Goal: Task Accomplishment & Management: Use online tool/utility

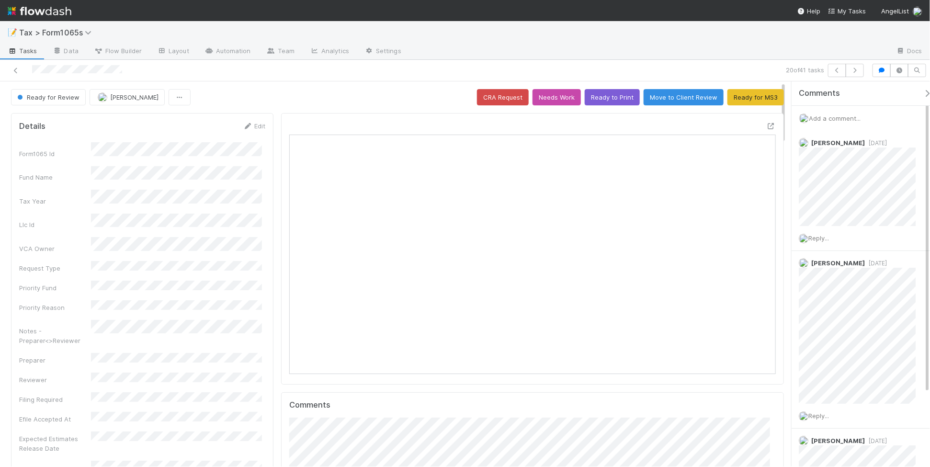
scroll to position [185, 471]
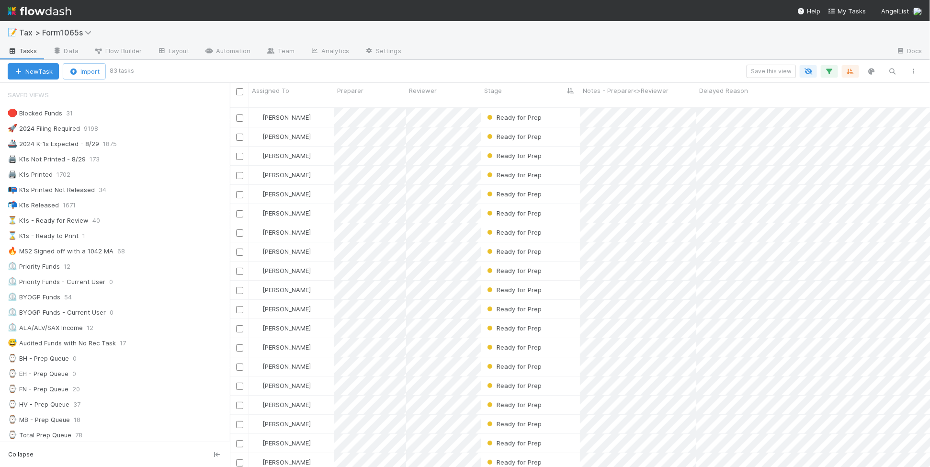
scroll to position [10, 10]
click at [179, 193] on div "📭 K1s Printed Not Released 34" at bounding box center [119, 190] width 222 height 12
click at [827, 68] on icon "button" at bounding box center [829, 71] width 10 height 9
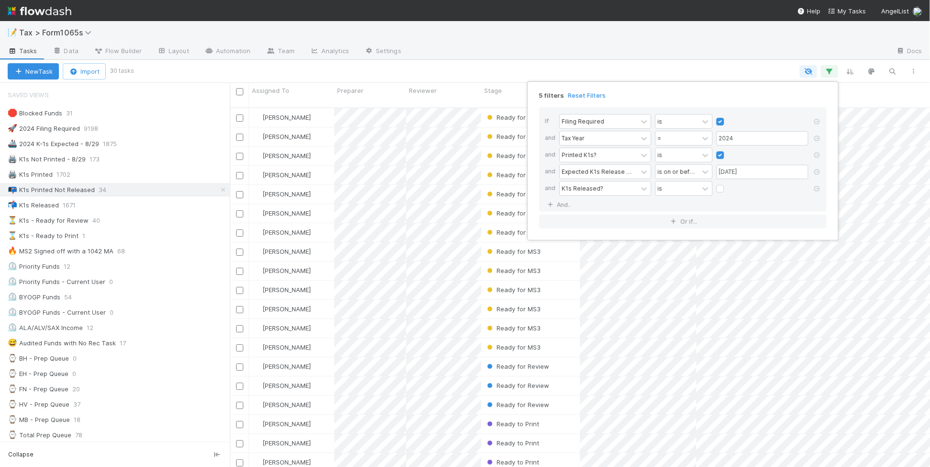
click at [713, 60] on div "5 filters Reset Filters If Filing Required is and Tax Year = 2024 and Printed K…" at bounding box center [465, 233] width 930 height 467
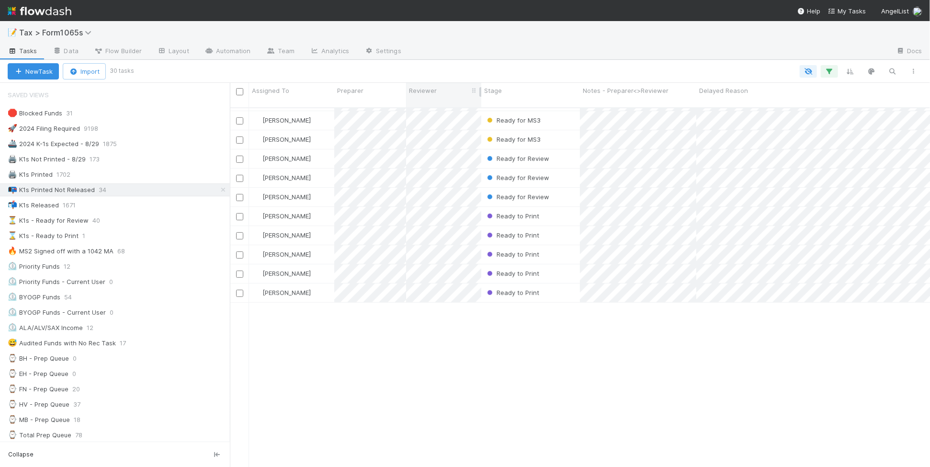
scroll to position [0, 0]
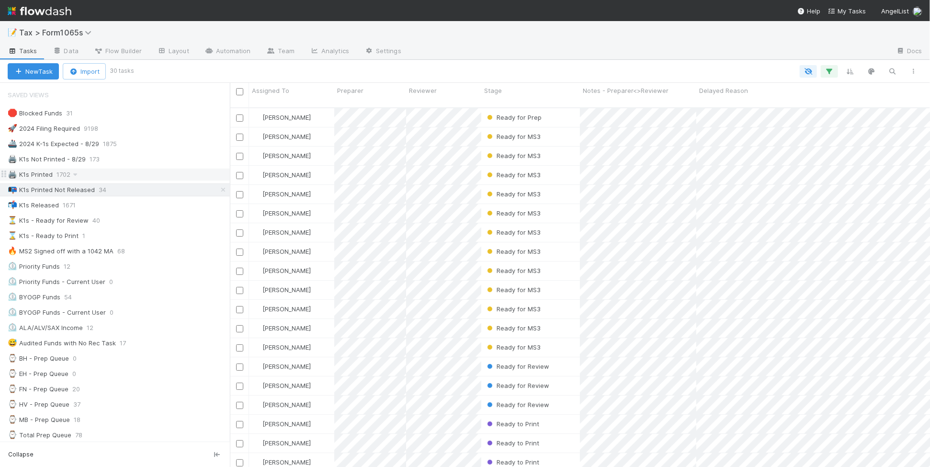
click at [158, 168] on div "🖨️ K1s Printed 1702" at bounding box center [115, 174] width 230 height 13
click at [158, 176] on div "🖨️ K1s Printed 1702" at bounding box center [119, 174] width 222 height 12
click at [154, 234] on div "⌛ K1s - Ready to Print 1" at bounding box center [119, 236] width 222 height 12
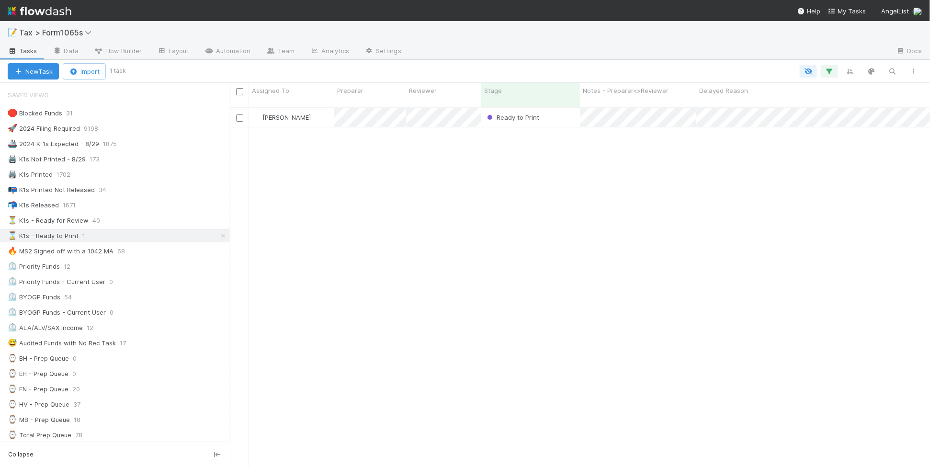
scroll to position [358, 691]
click at [563, 114] on div "Ready to Print" at bounding box center [530, 117] width 99 height 19
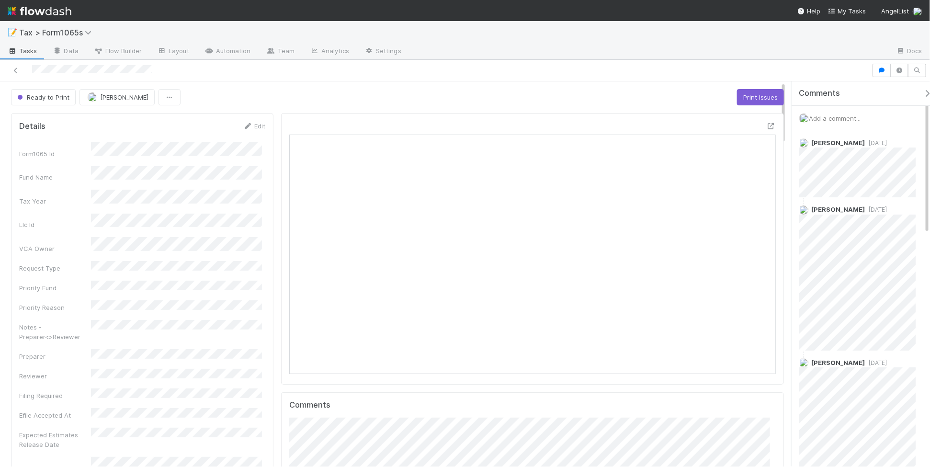
scroll to position [185, 471]
click at [14, 70] on icon at bounding box center [16, 70] width 10 height 6
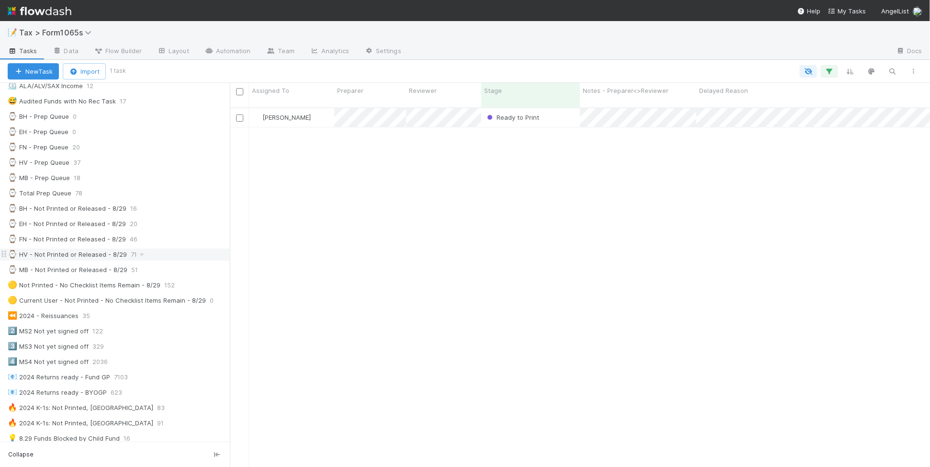
scroll to position [359, 0]
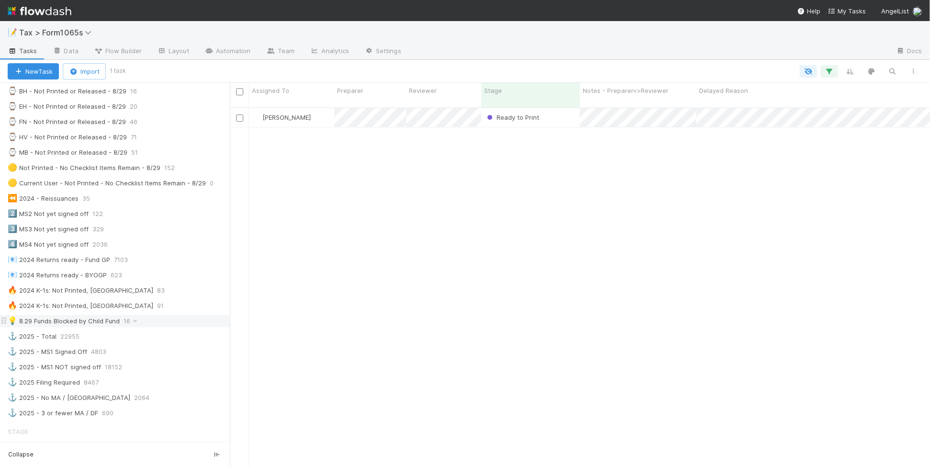
click at [168, 327] on div "💡 8.29 Funds Blocked by Child Fund 16" at bounding box center [119, 321] width 222 height 12
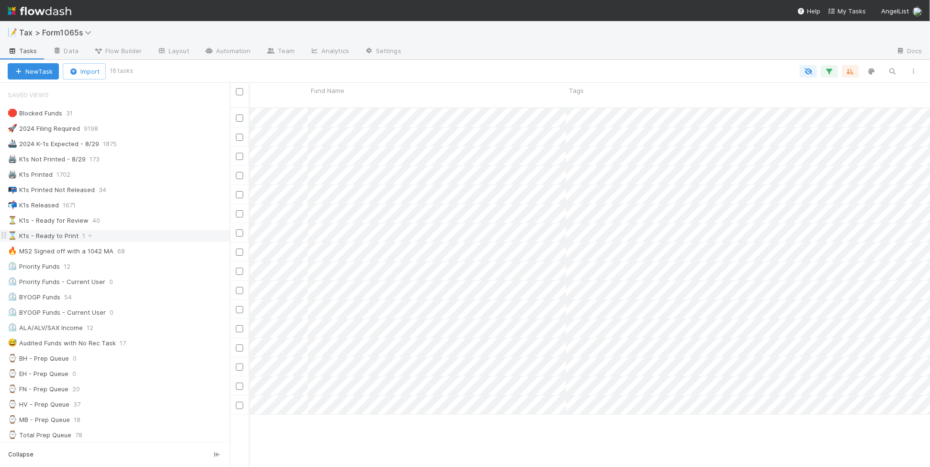
click at [182, 240] on div "⌛ K1s - Ready to Print 1" at bounding box center [119, 236] width 222 height 12
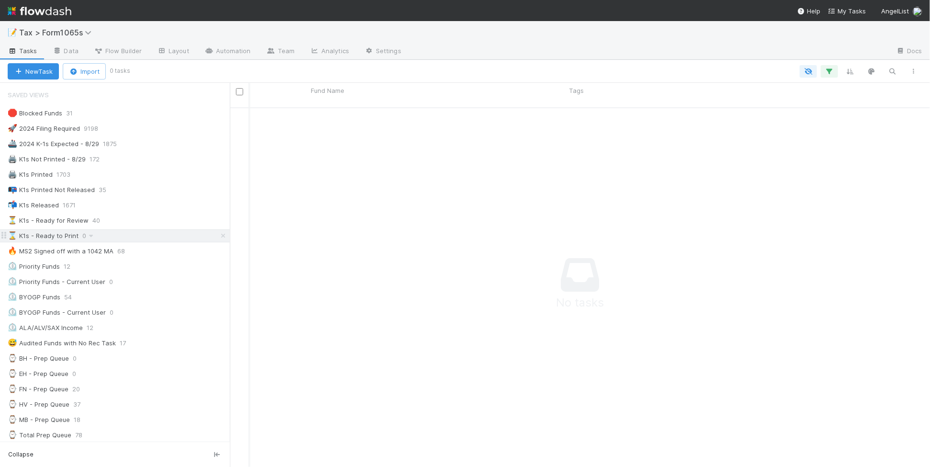
scroll to position [349, 682]
click at [159, 194] on div "📭 K1s Printed Not Released 35" at bounding box center [119, 190] width 222 height 12
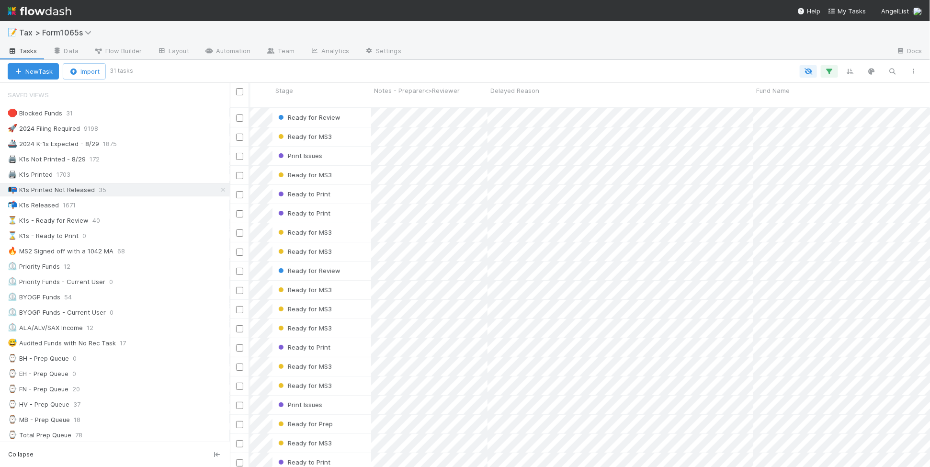
scroll to position [0, 32]
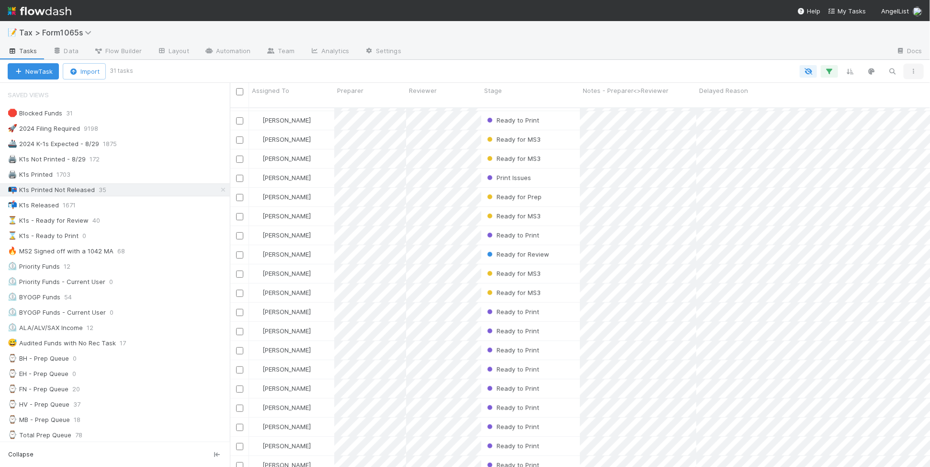
click at [914, 72] on icon "button" at bounding box center [913, 71] width 10 height 6
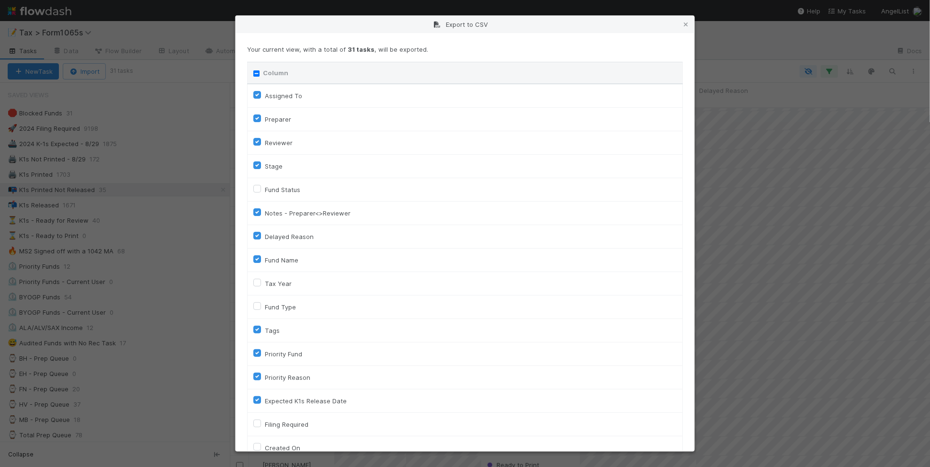
click at [255, 72] on input "Column" at bounding box center [256, 73] width 6 height 6
checkbox input "true"
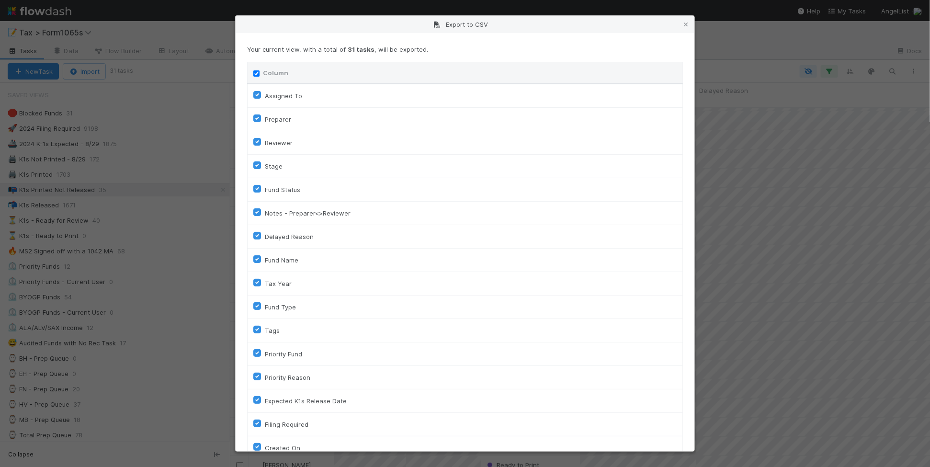
checkbox input "true"
checkbox On "true"
checkbox input "true"
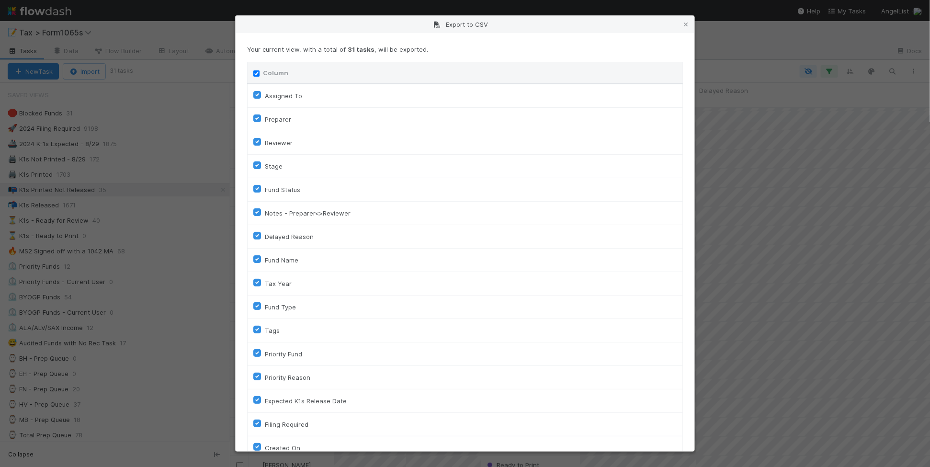
checkbox input "true"
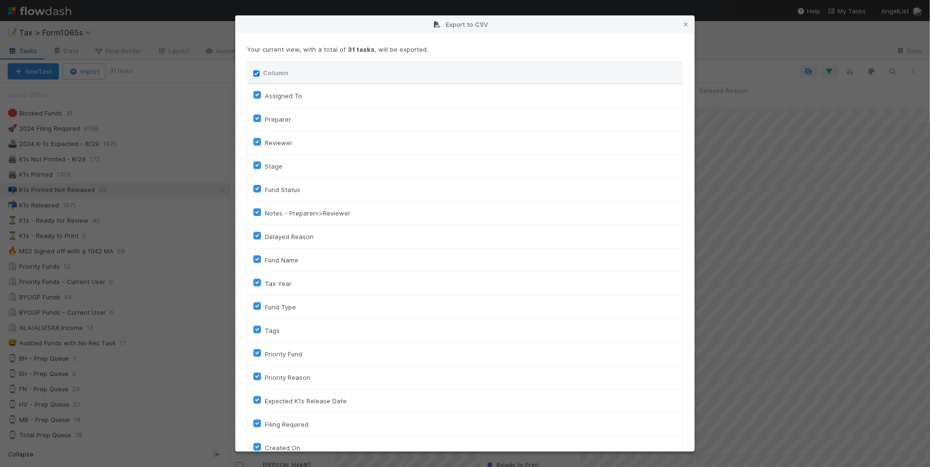
checkbox input "true"
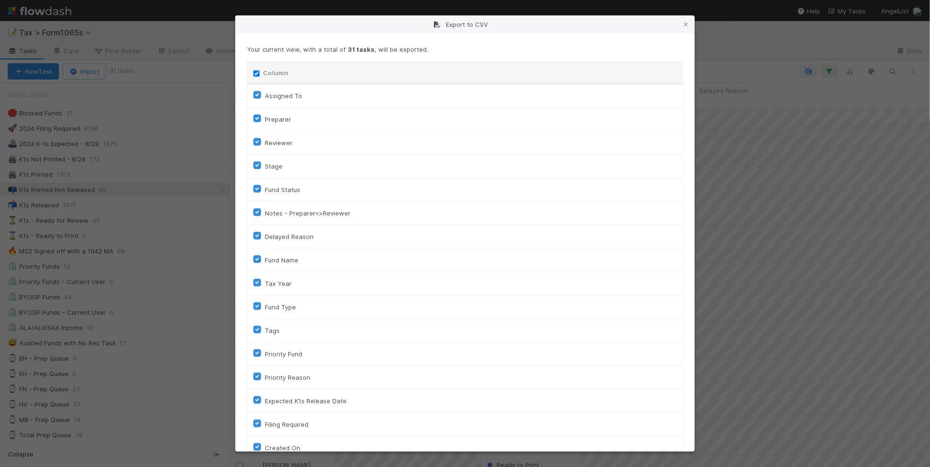
checkbox input "true"
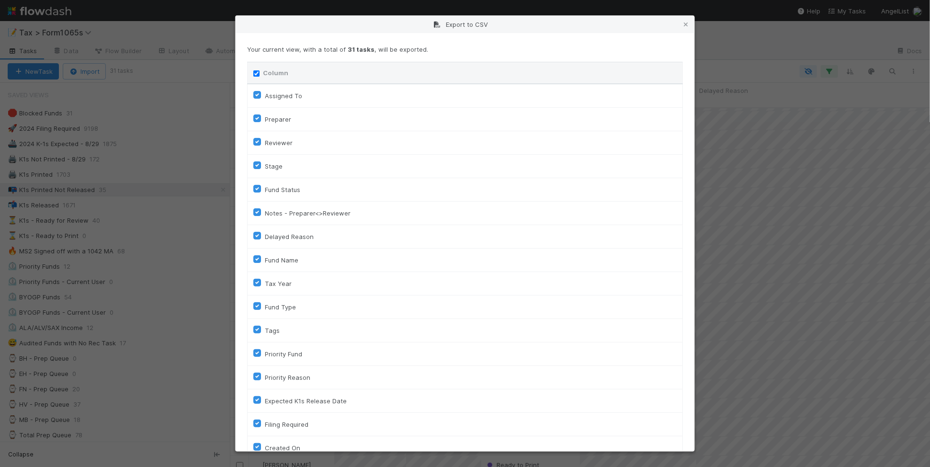
checkbox input "true"
click at [255, 72] on input "Column" at bounding box center [256, 73] width 6 height 6
checkbox input "false"
checkbox To "false"
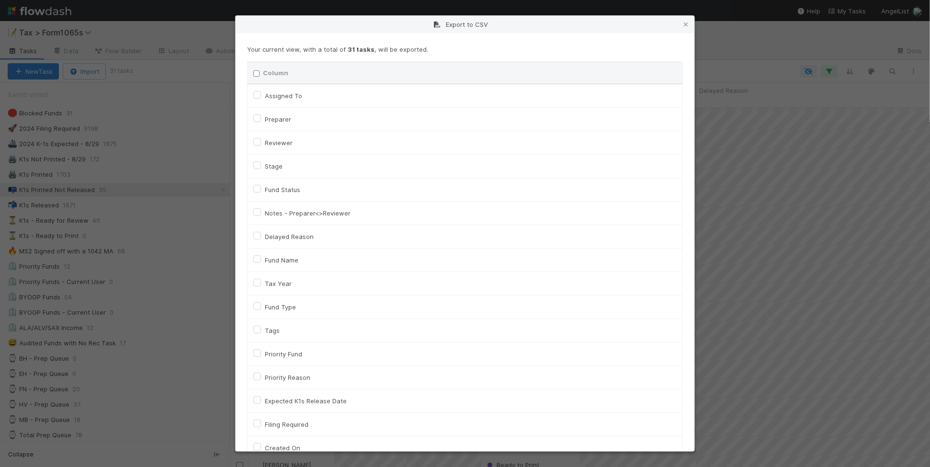
checkbox input "false"
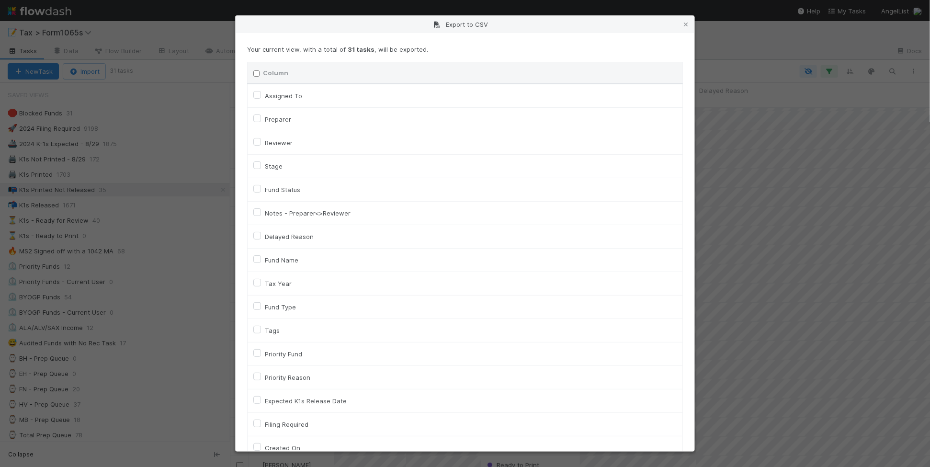
checkbox input "false"
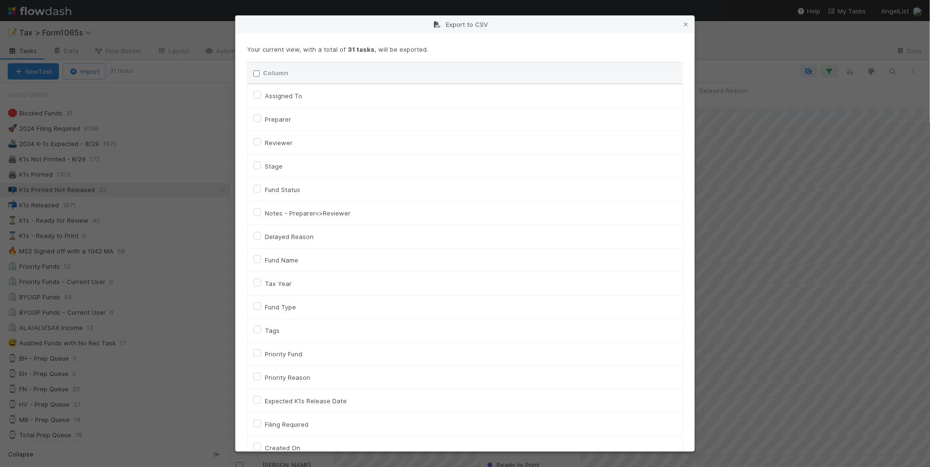
checkbox input "false"
checkbox On "false"
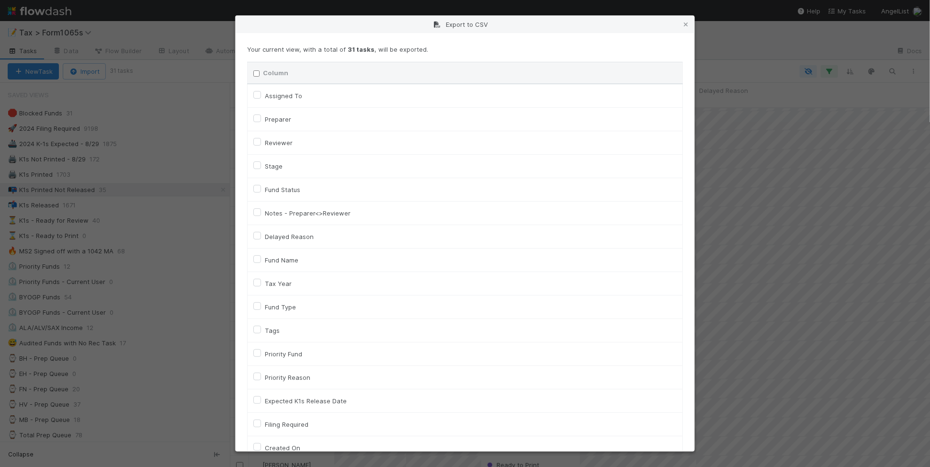
checkbox input "false"
checkbox On "false"
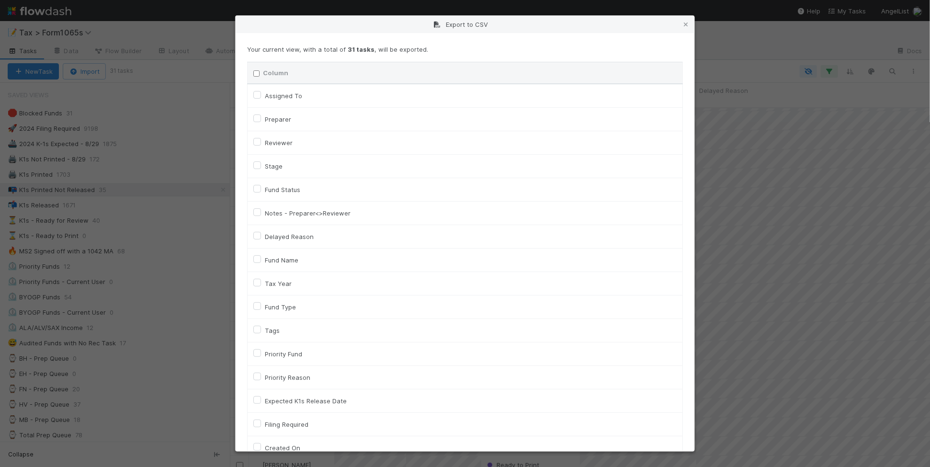
checkbox input "false"
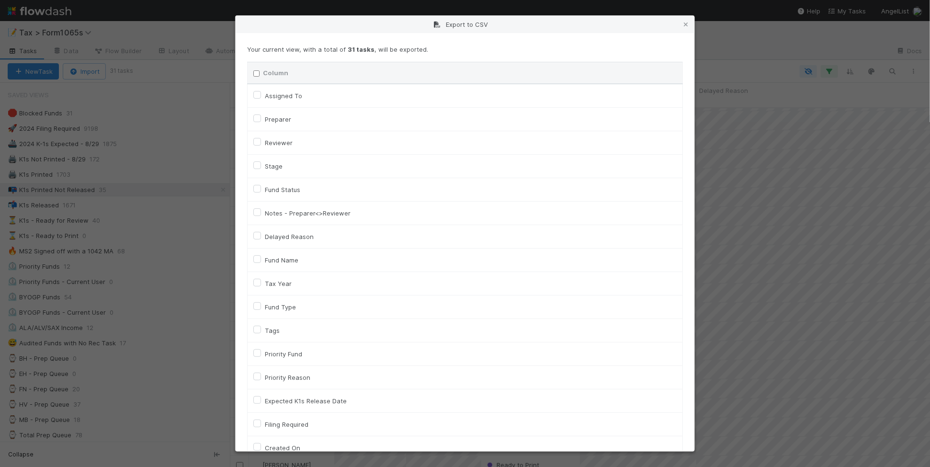
checkbox input "false"
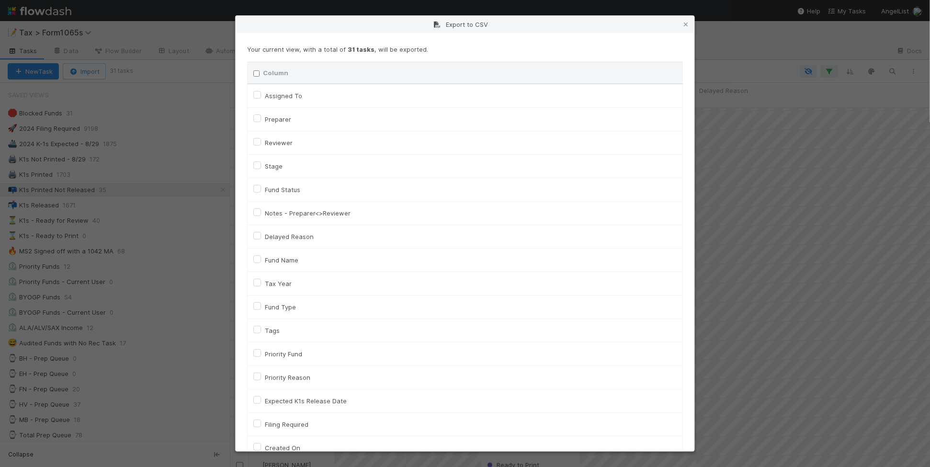
checkbox input "false"
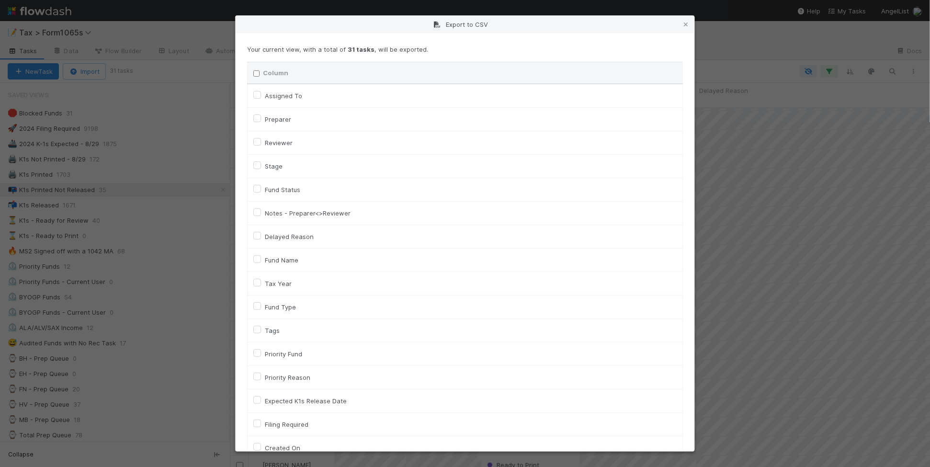
checkbox input "false"
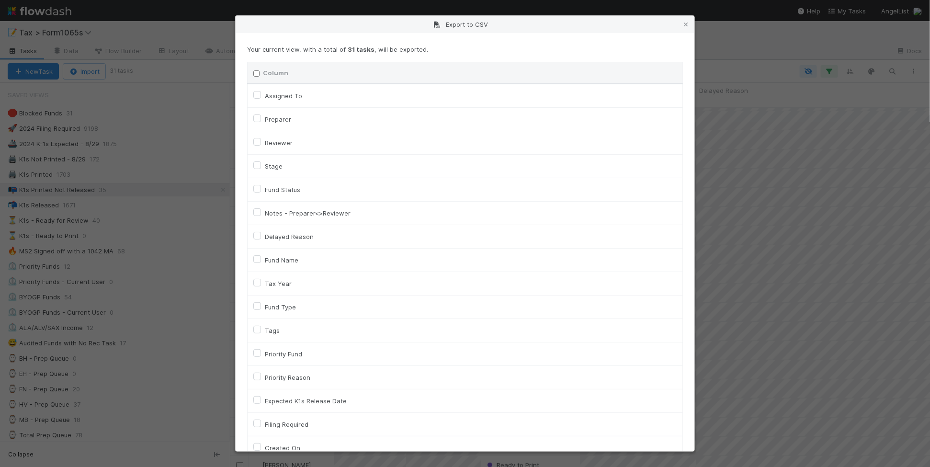
checkbox input "false"
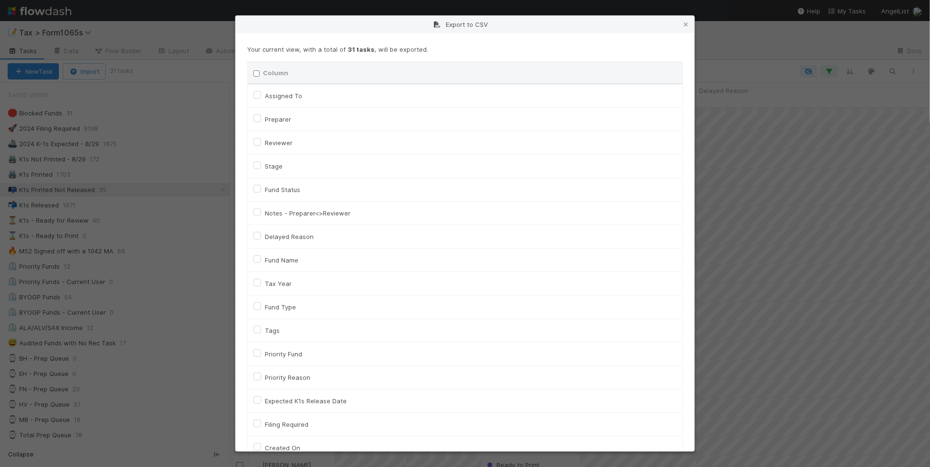
checkbox input "false"
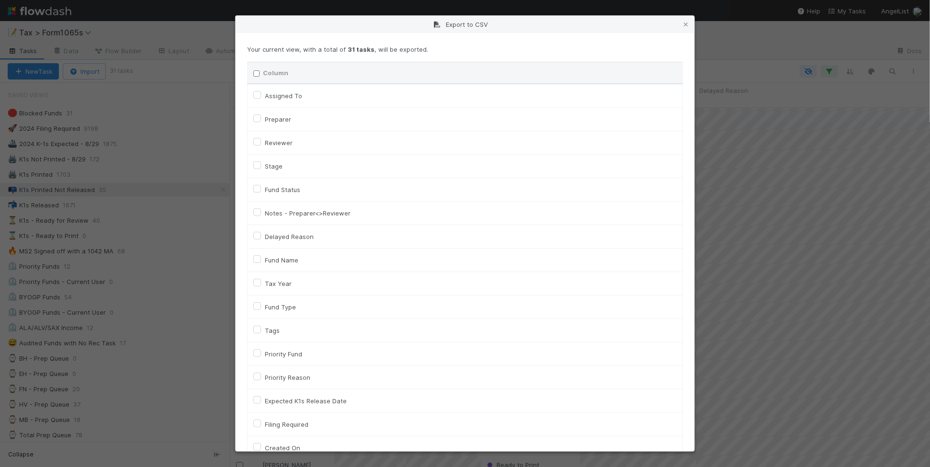
checkbox input "false"
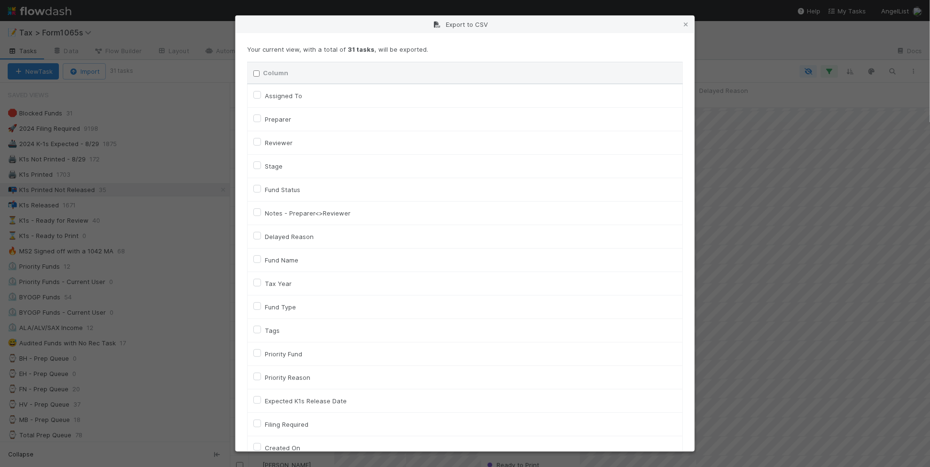
checkbox input "false"
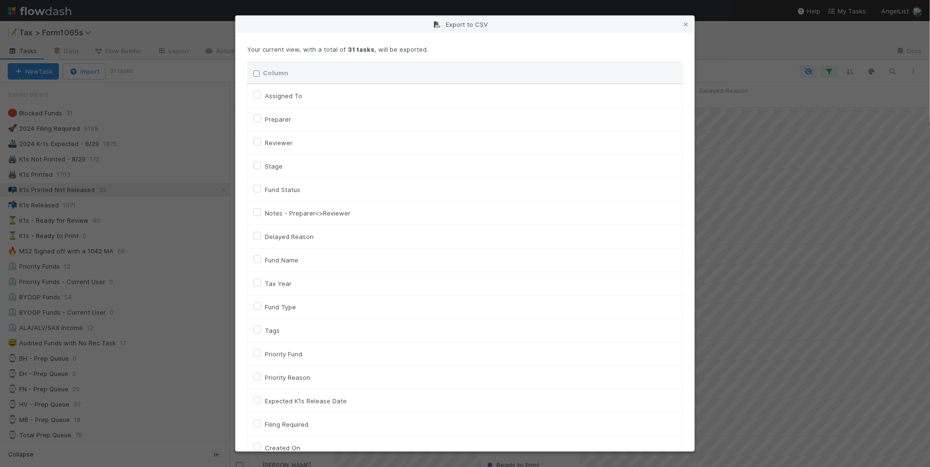
checkbox input "false"
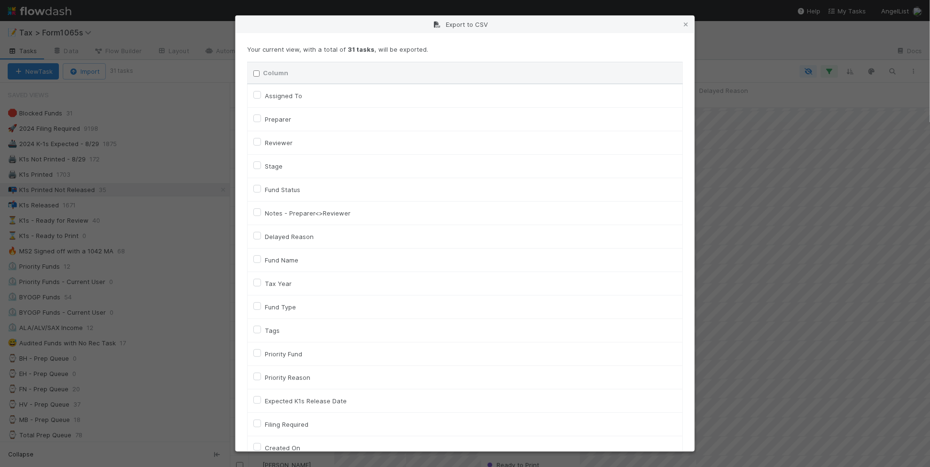
checkbox input "false"
checkbox URL "false"
click at [277, 285] on label "Tax Year" at bounding box center [278, 283] width 27 height 11
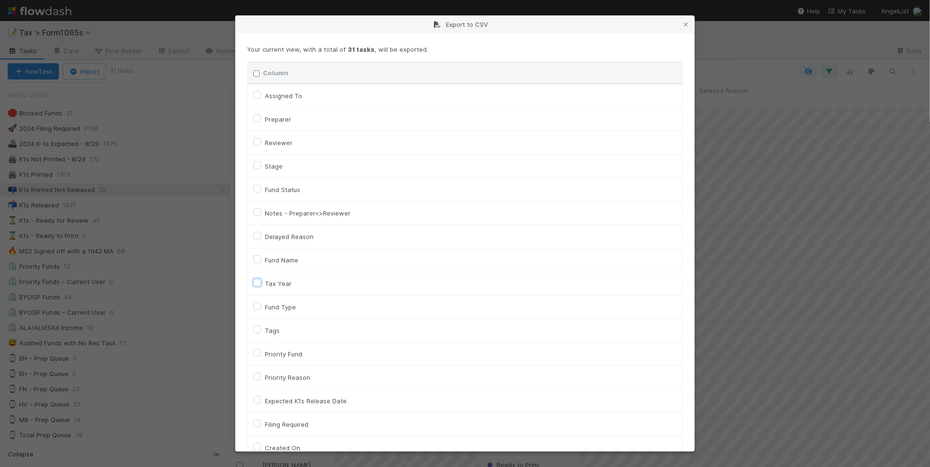
click at [261, 285] on input "Tax Year" at bounding box center [257, 282] width 8 height 9
checkbox input "true"
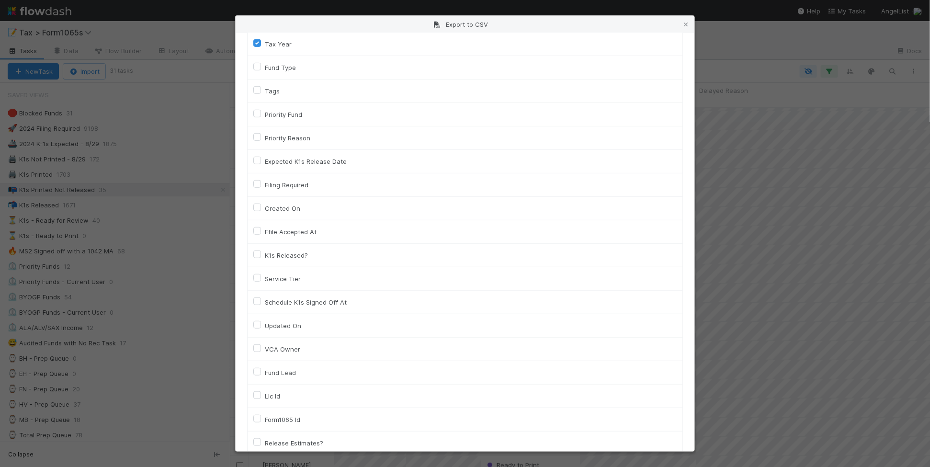
click at [276, 402] on label "Llc Id" at bounding box center [272, 395] width 15 height 11
click at [261, 399] on input "Llc Id" at bounding box center [257, 394] width 8 height 9
checkbox input "true"
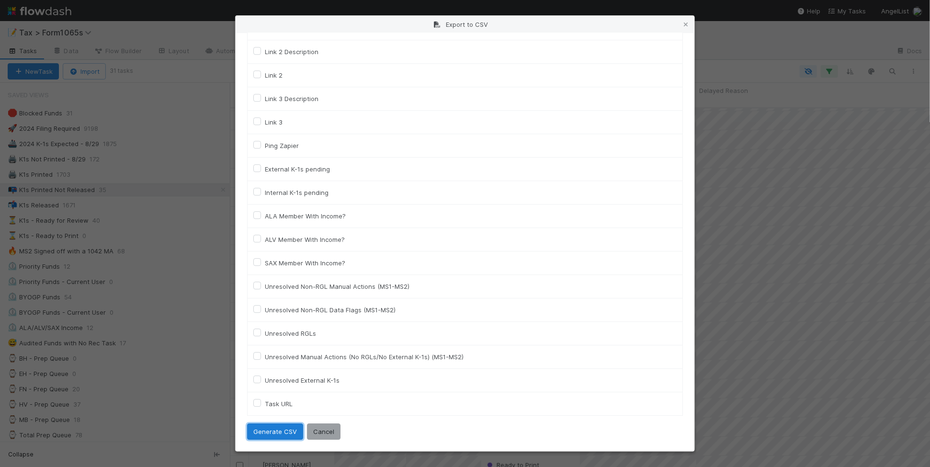
click at [270, 433] on button "Generate CSV" at bounding box center [275, 431] width 56 height 16
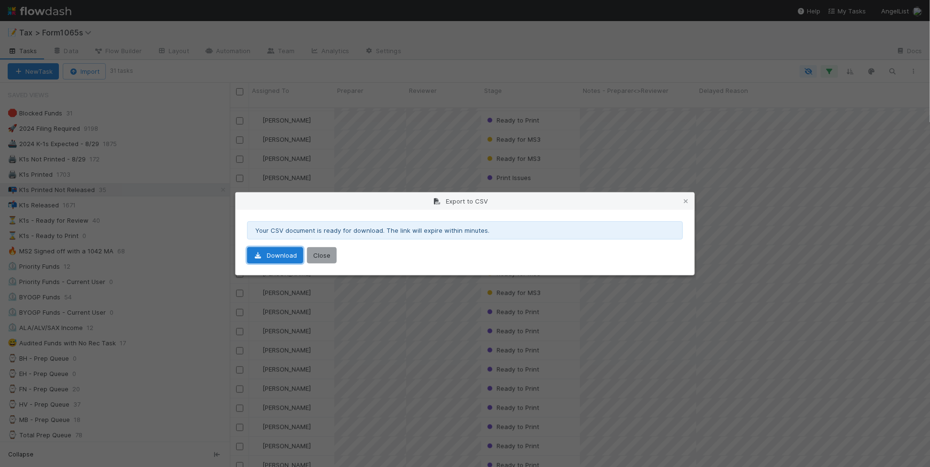
click at [272, 255] on link "Download" at bounding box center [275, 255] width 56 height 16
click at [693, 202] on div "Export to CSV" at bounding box center [464, 200] width 459 height 17
click at [687, 199] on icon at bounding box center [686, 201] width 10 height 6
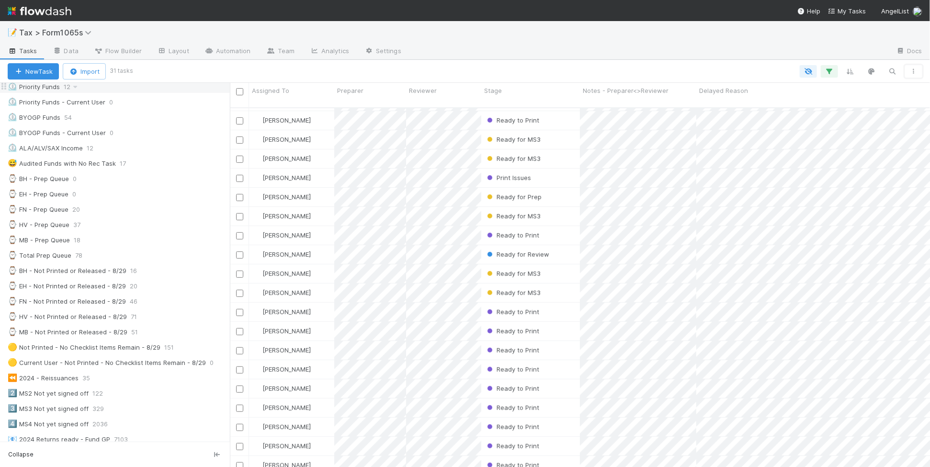
scroll to position [299, 0]
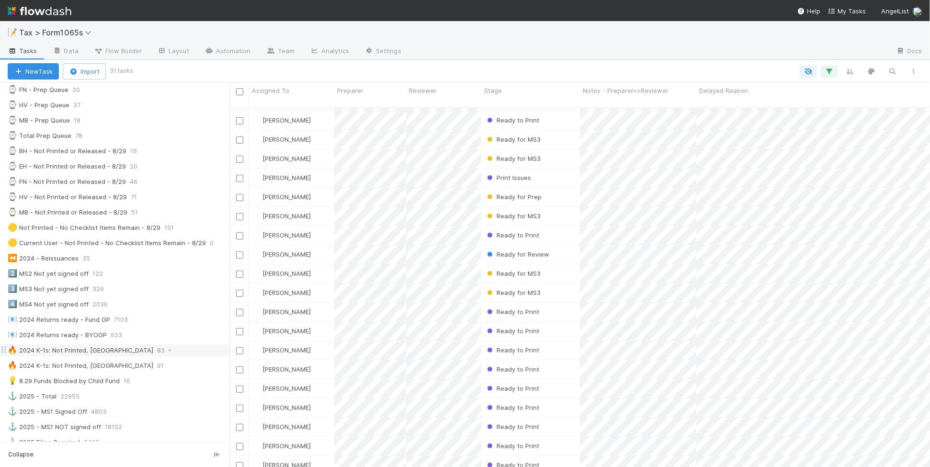
click at [178, 356] on div "🔥 2024 K-1s: Not Printed, Has States 83" at bounding box center [119, 350] width 222 height 12
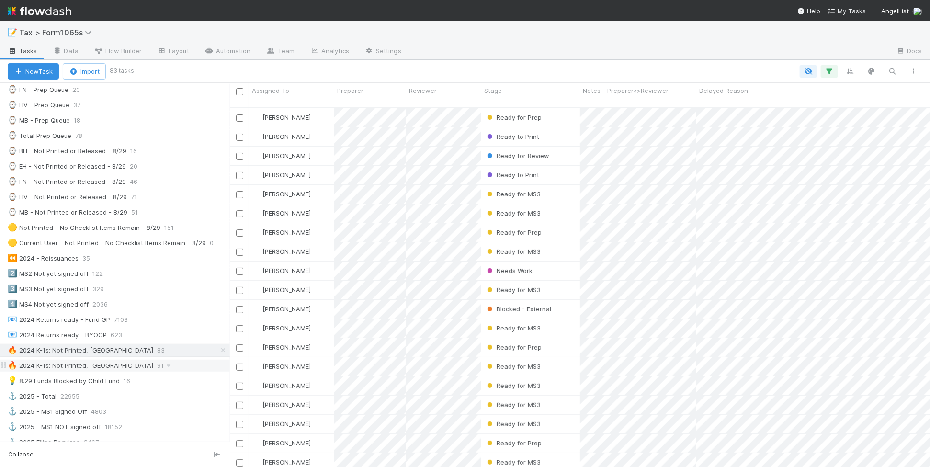
scroll to position [358, 691]
click at [493, 91] on span "Stage" at bounding box center [493, 91] width 18 height 10
click at [498, 106] on icon at bounding box center [497, 109] width 10 height 6
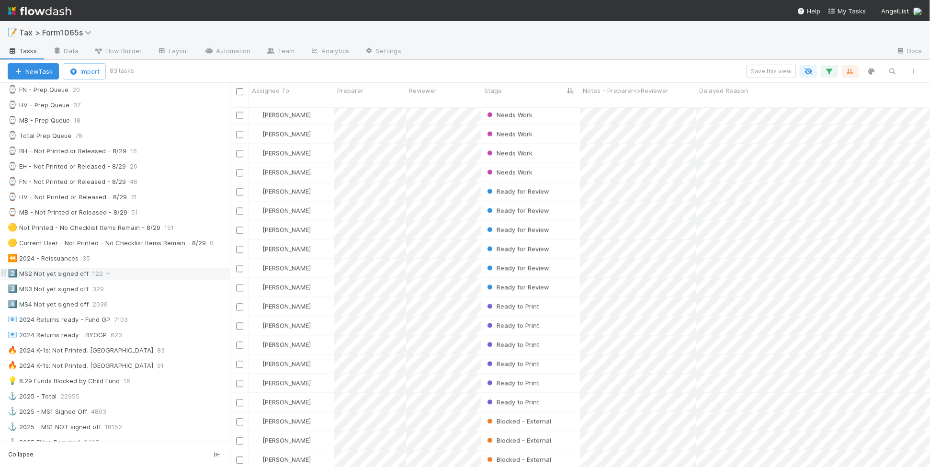
click at [154, 280] on div "2️⃣ MS2 Not yet signed off 122" at bounding box center [119, 274] width 222 height 12
click at [137, 264] on div "⏪ 2024 - Reissuances 35" at bounding box center [119, 258] width 222 height 12
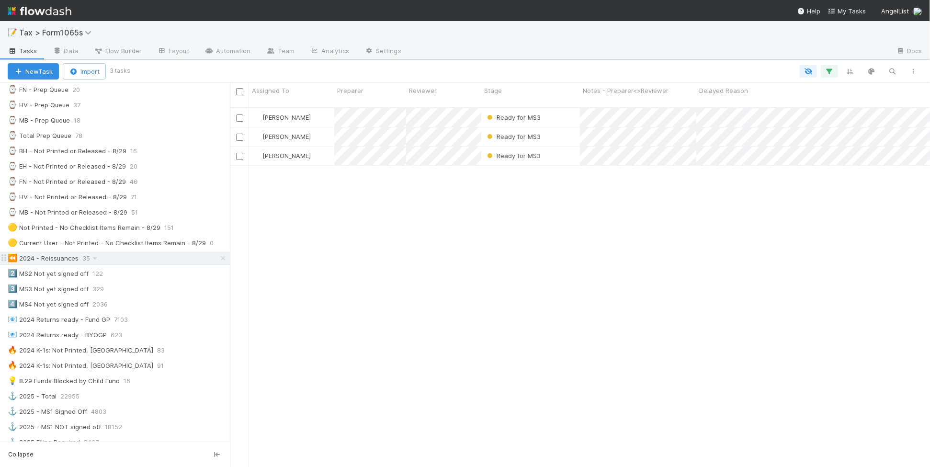
scroll to position [358, 691]
click at [145, 278] on div "2️⃣ MS2 Not yet signed off 122" at bounding box center [119, 274] width 222 height 12
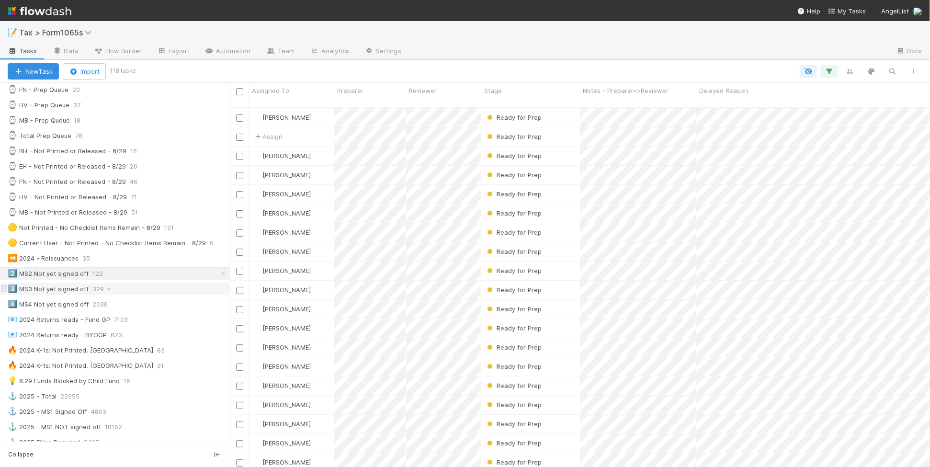
scroll to position [358, 691]
click at [161, 371] on div "🔥 2024 K-1s: Not Printed, No States 91" at bounding box center [119, 365] width 222 height 12
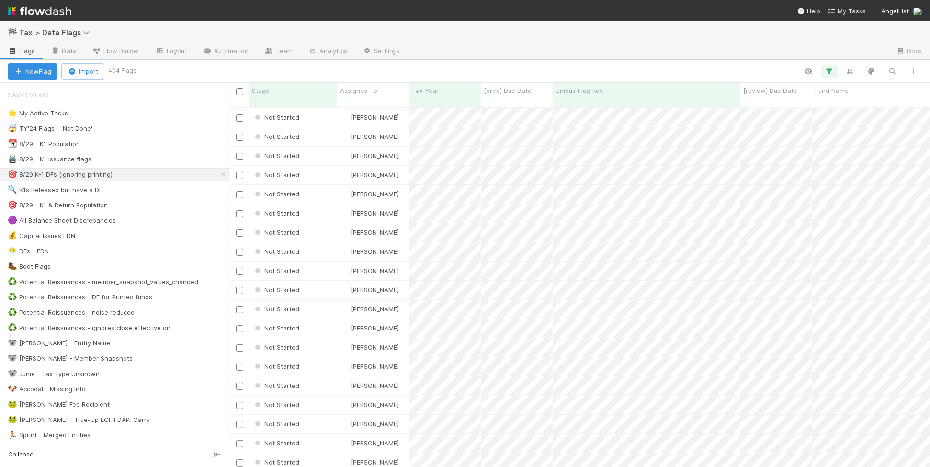
scroll to position [358, 691]
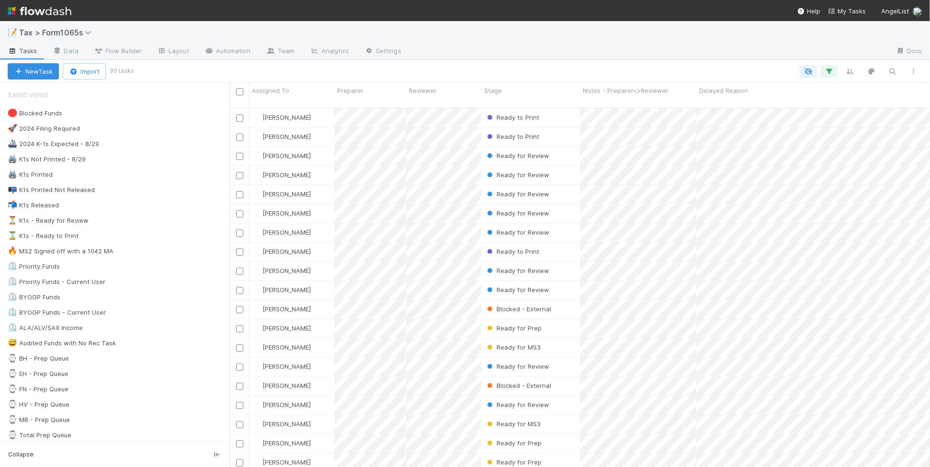
scroll to position [358, 691]
click at [518, 90] on div "Stage" at bounding box center [530, 91] width 93 height 10
click at [523, 108] on div "Sort First → Last" at bounding box center [538, 108] width 109 height 14
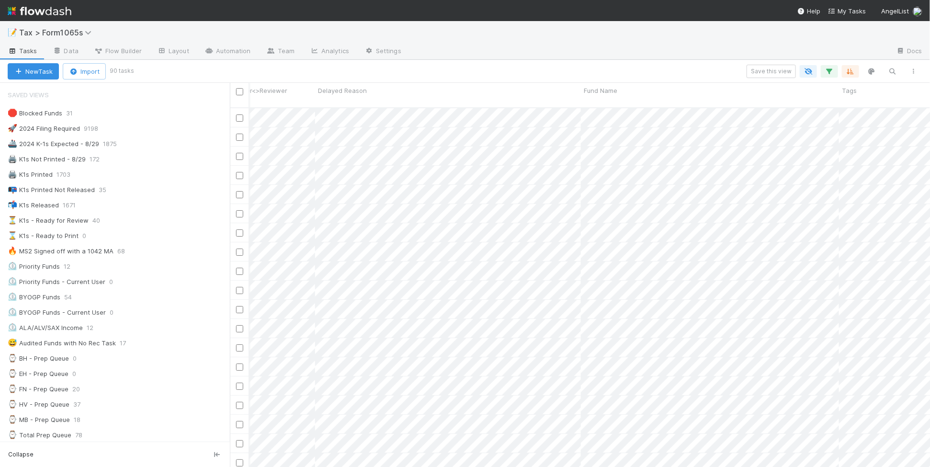
scroll to position [0, 481]
click at [426, 58] on div at bounding box center [465, 233] width 930 height 467
click at [237, 339] on div at bounding box center [465, 233] width 930 height 467
click at [238, 344] on input "checkbox" at bounding box center [239, 347] width 7 height 7
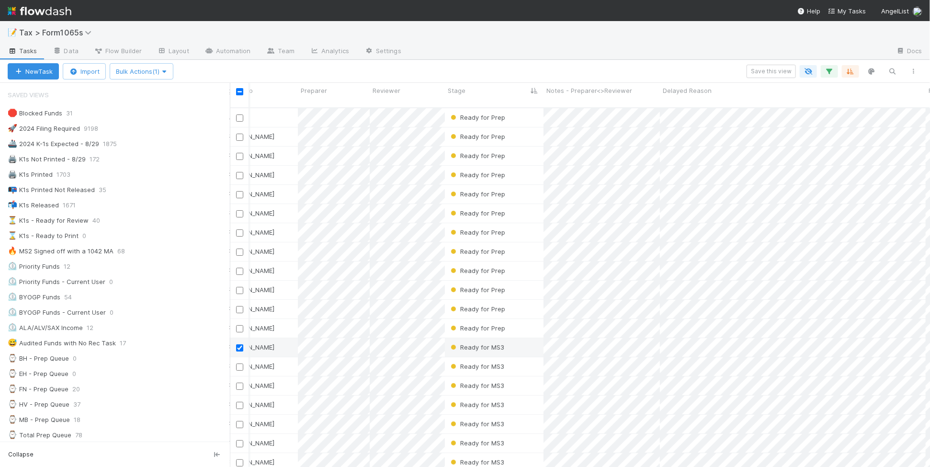
scroll to position [0, 0]
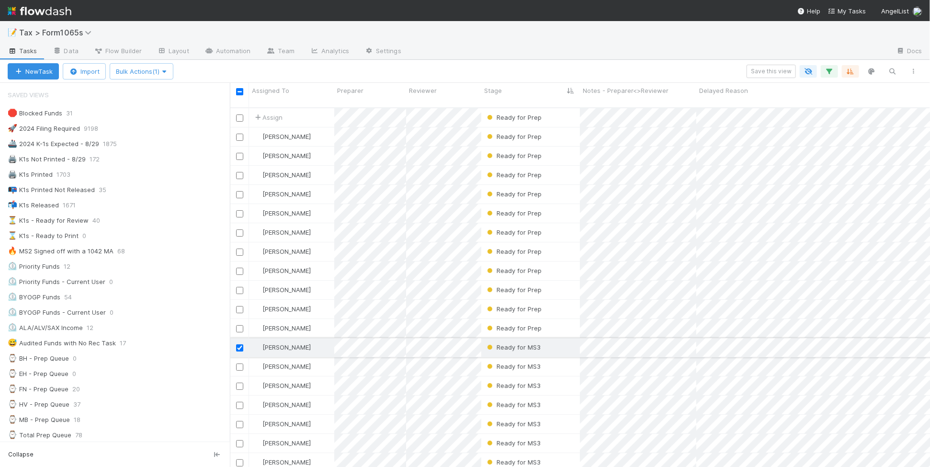
click at [238, 344] on input "checkbox" at bounding box center [239, 347] width 7 height 7
click at [163, 194] on div "📭 K1s Printed Not Released 35" at bounding box center [119, 190] width 222 height 12
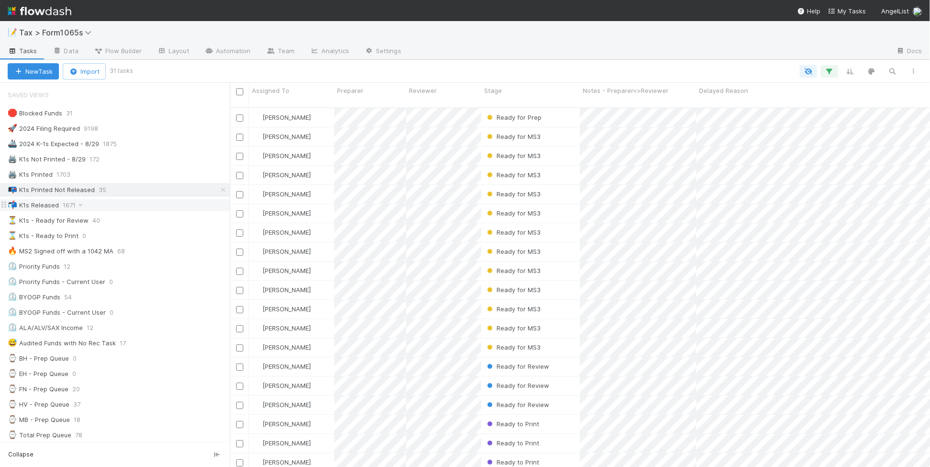
scroll to position [358, 691]
click at [150, 207] on div "📬 K1s Released 1671" at bounding box center [119, 205] width 222 height 12
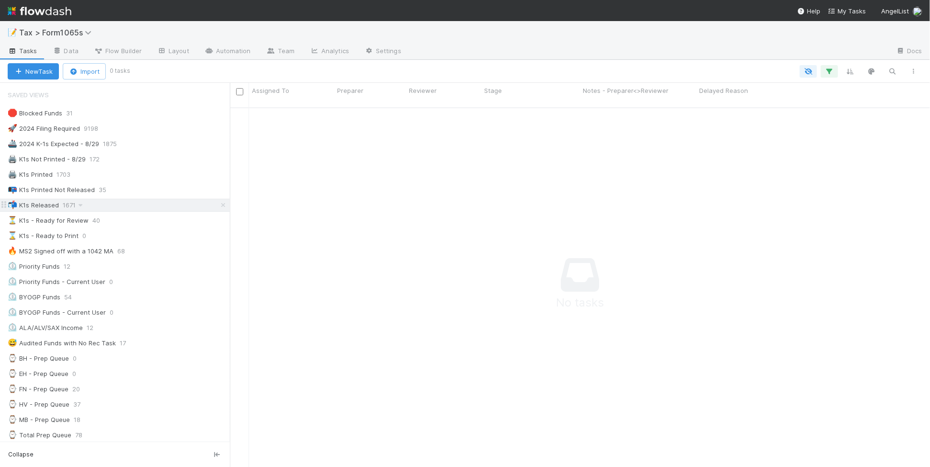
scroll to position [349, 682]
click at [160, 225] on div "⏳ K1s - Ready for Review 40" at bounding box center [119, 220] width 222 height 12
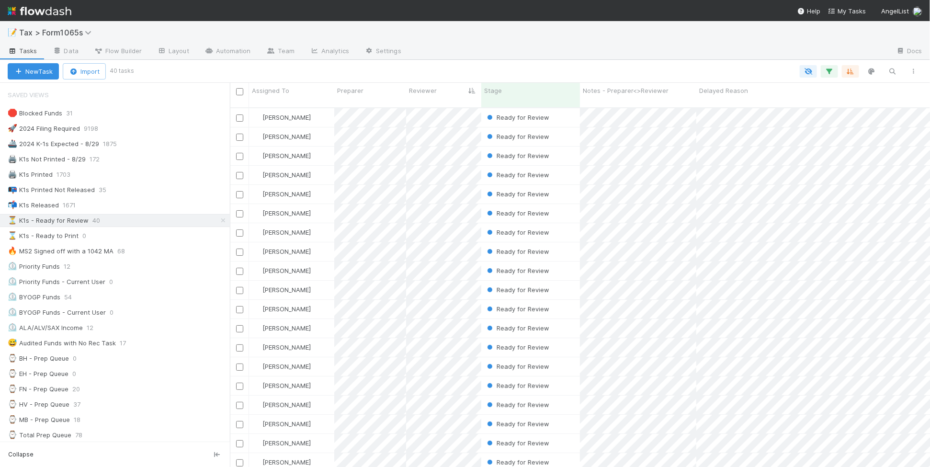
scroll to position [358, 691]
click at [163, 115] on div "🛑 Blocked Funds 31" at bounding box center [119, 113] width 222 height 12
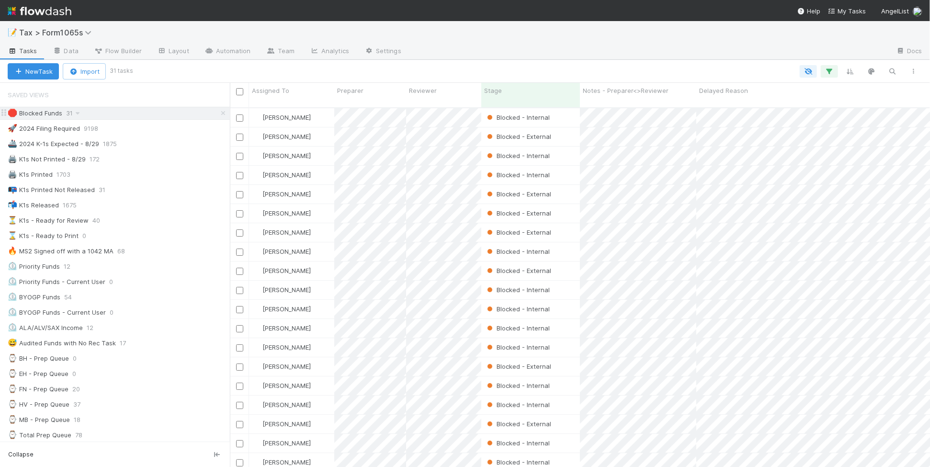
scroll to position [358, 691]
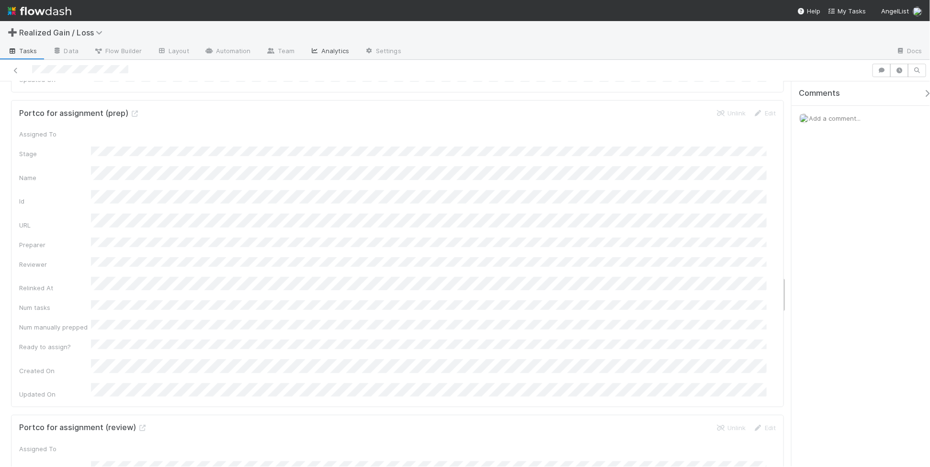
scroll to position [1915, 0]
